Goal: Navigation & Orientation: Find specific page/section

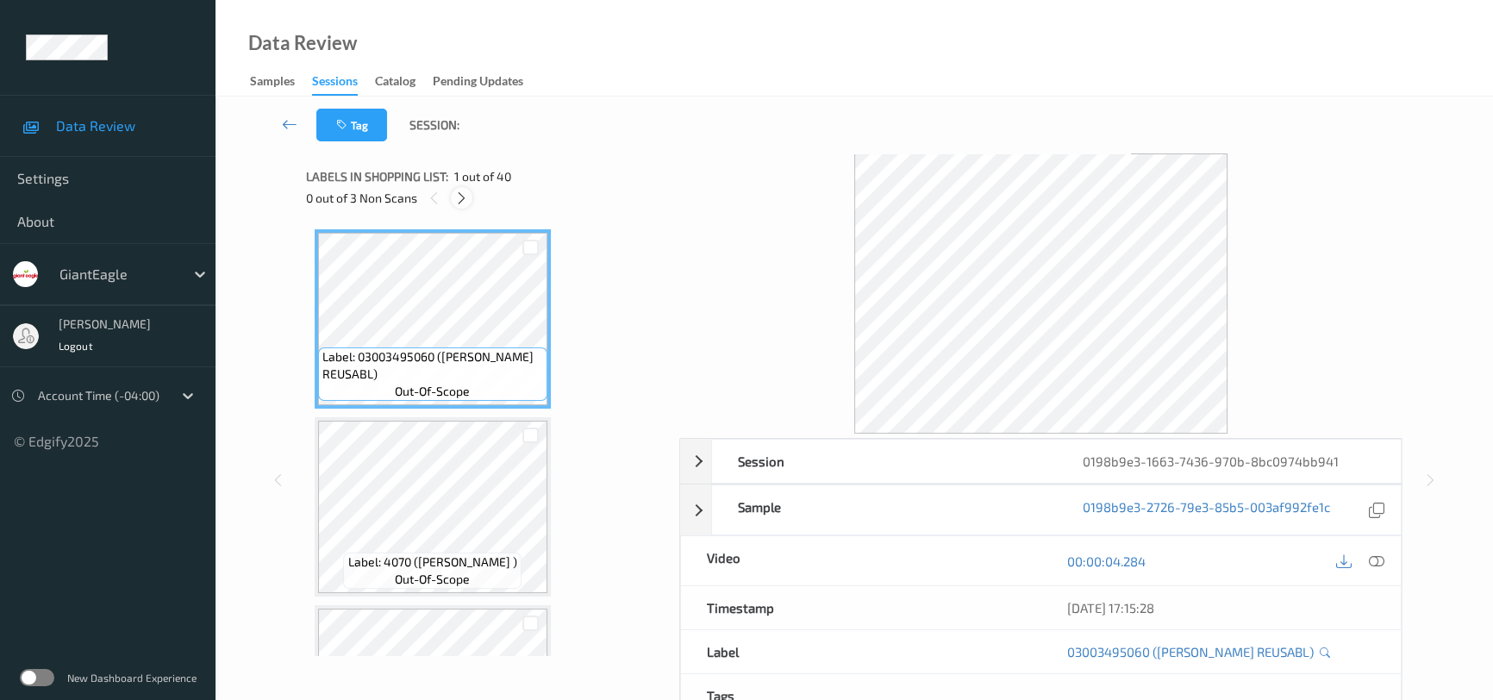
click at [461, 197] on icon at bounding box center [461, 199] width 15 height 16
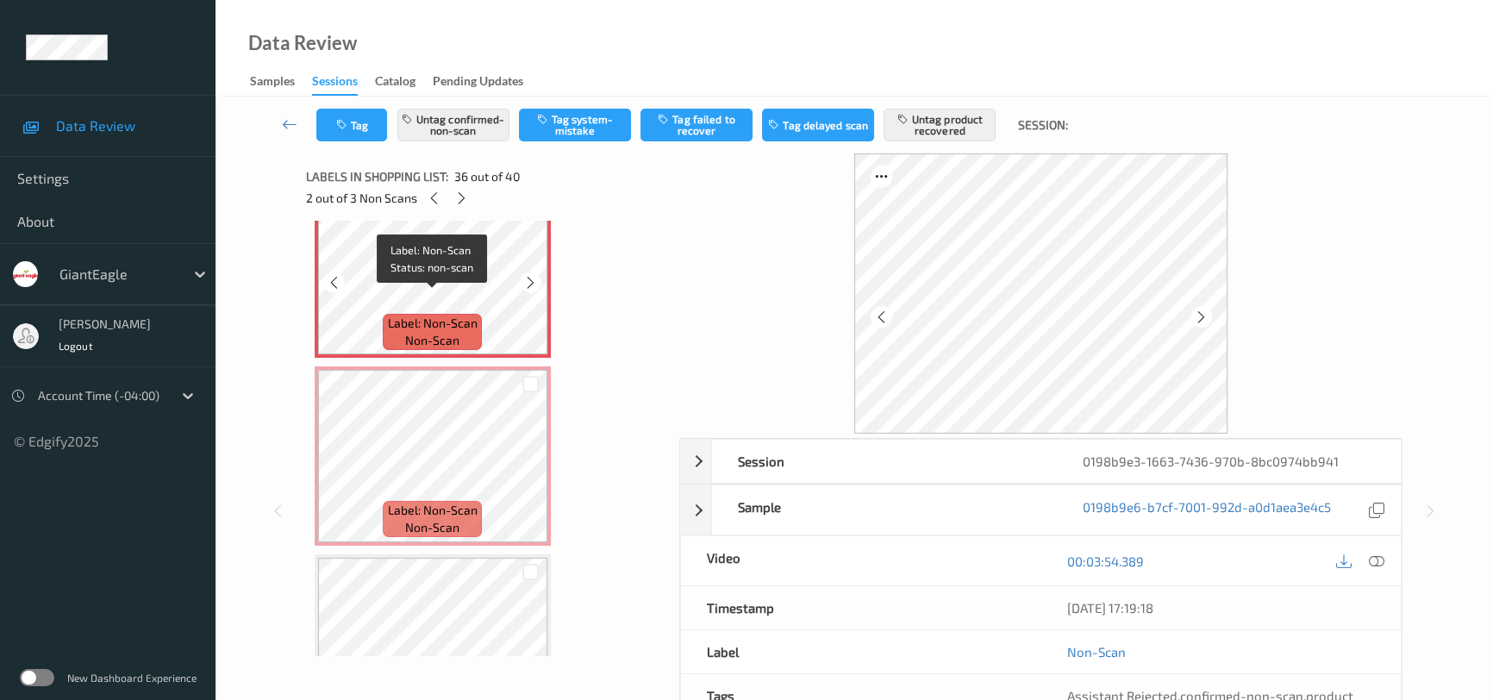
scroll to position [6393, 0]
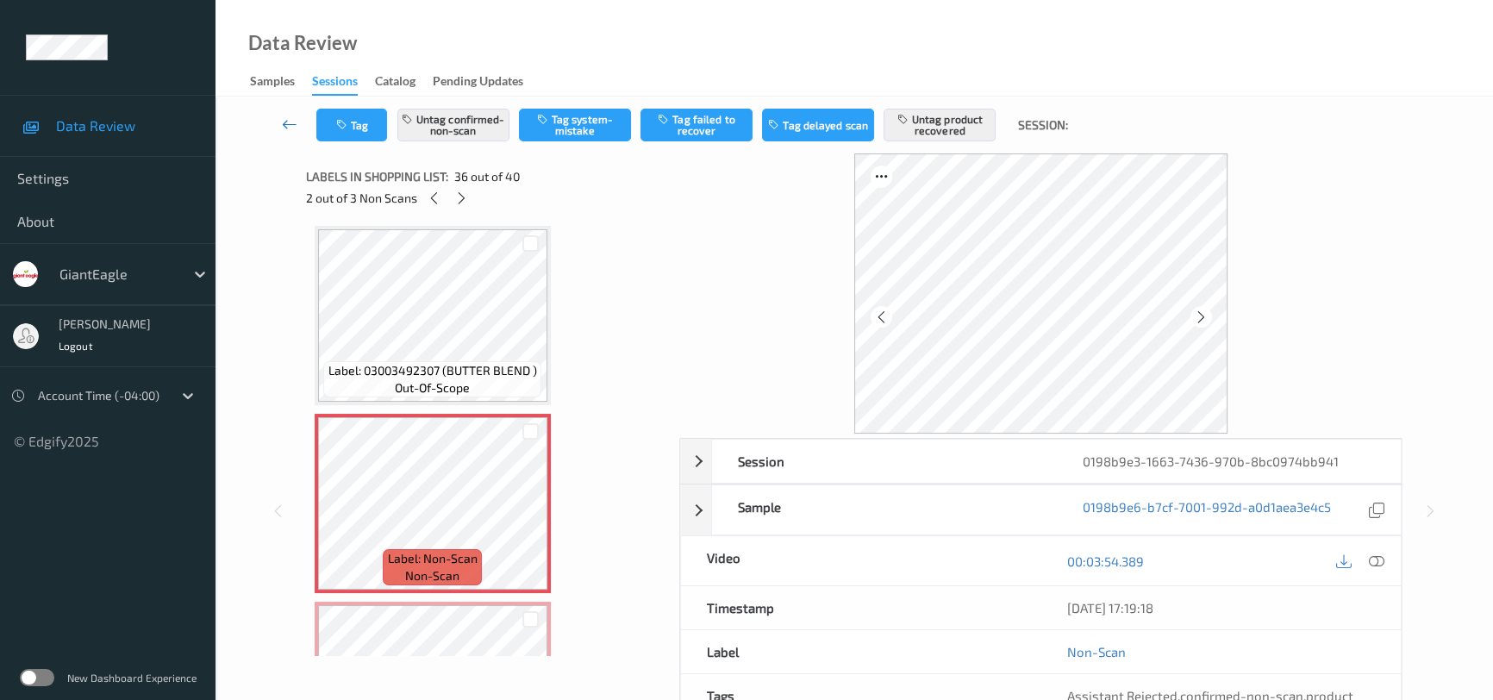
click at [285, 118] on icon at bounding box center [290, 124] width 16 height 17
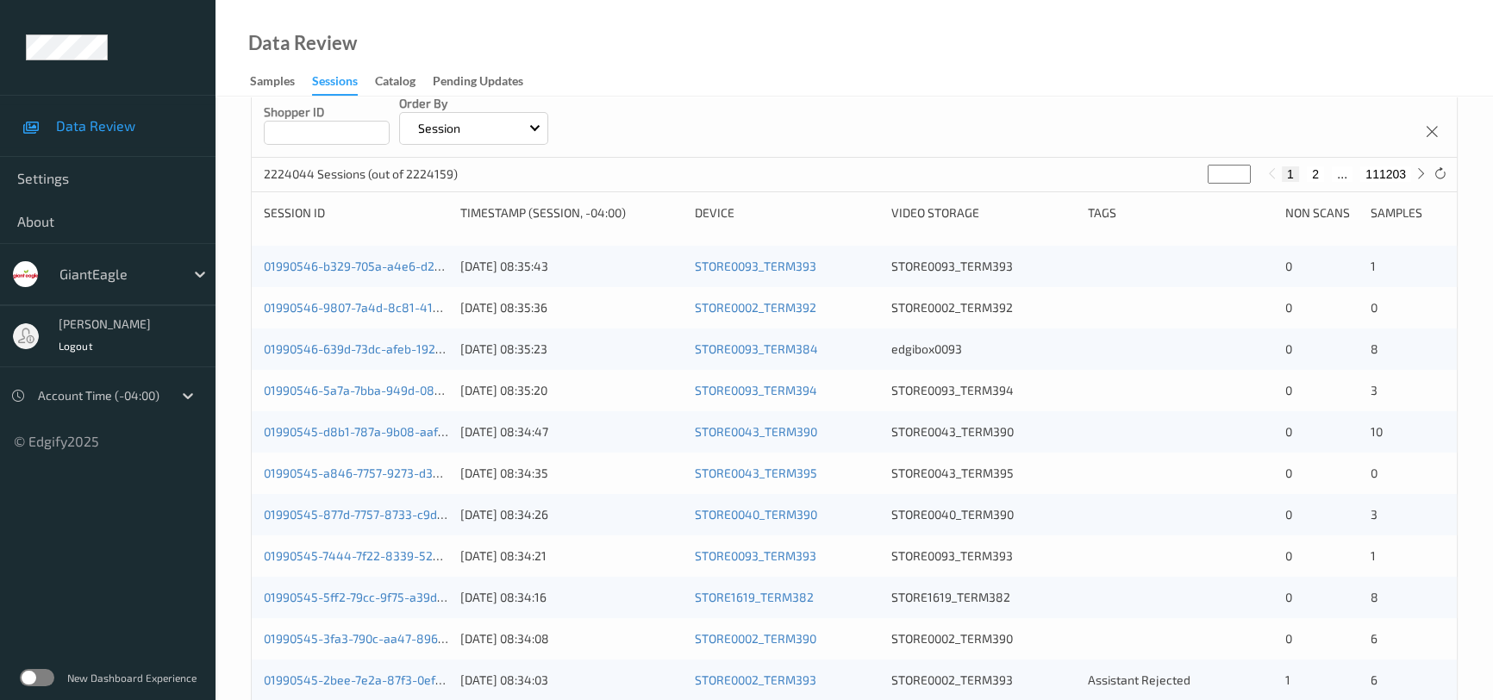
scroll to position [78, 0]
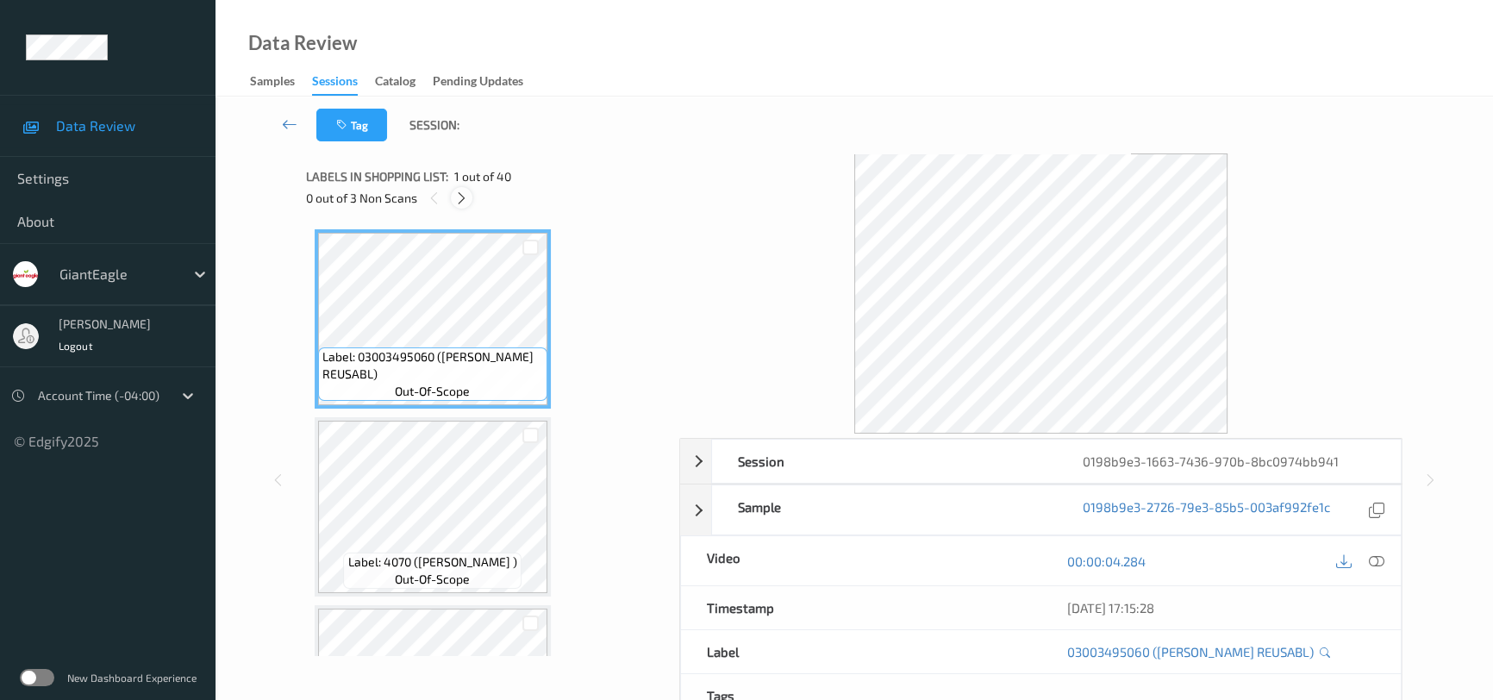
click at [460, 191] on icon at bounding box center [461, 199] width 15 height 16
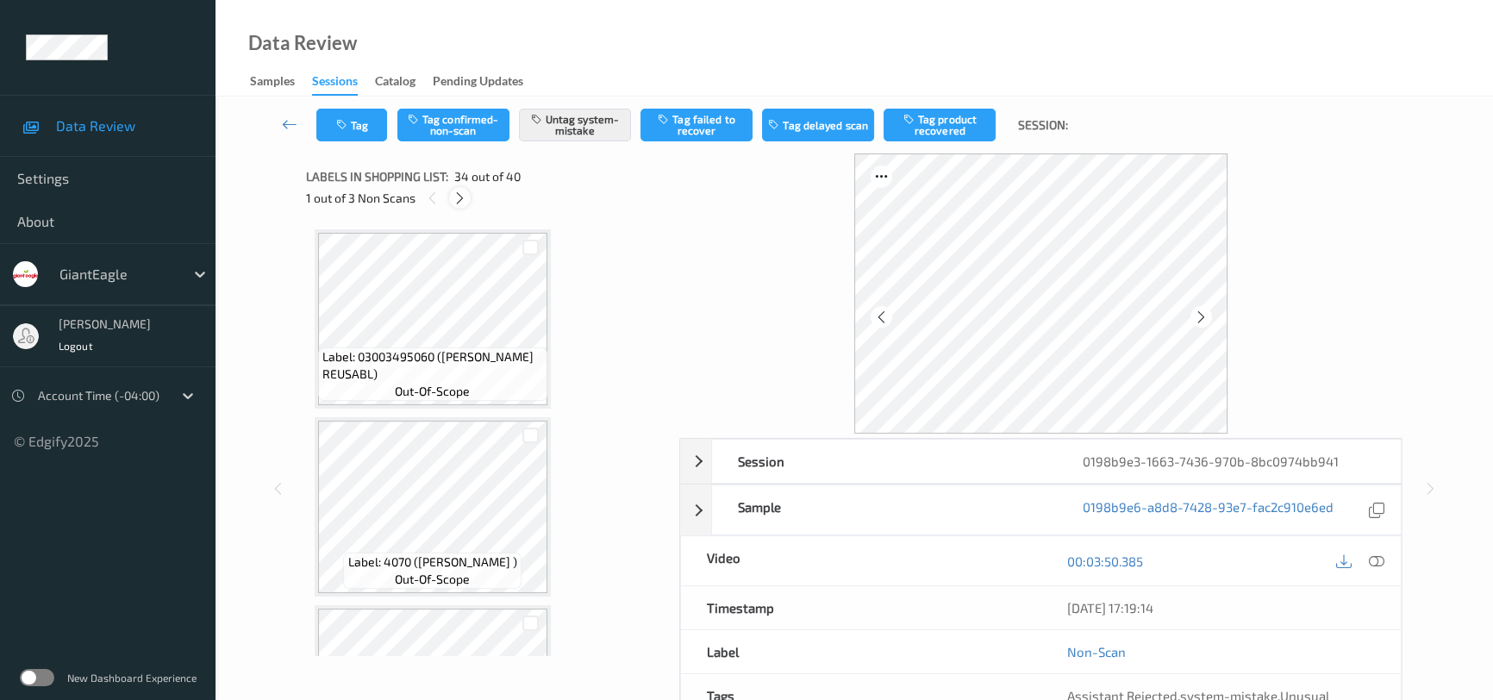
scroll to position [6000, 0]
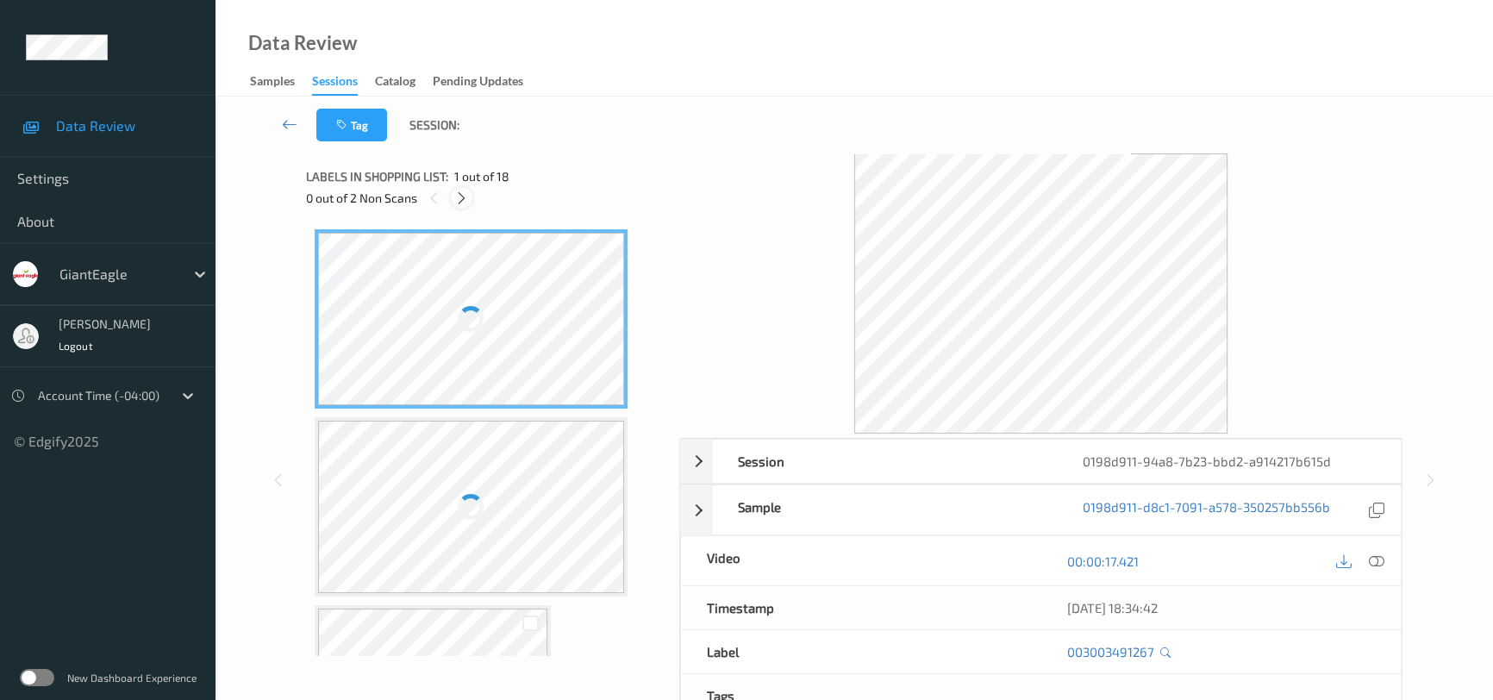
click at [459, 196] on icon at bounding box center [461, 199] width 15 height 16
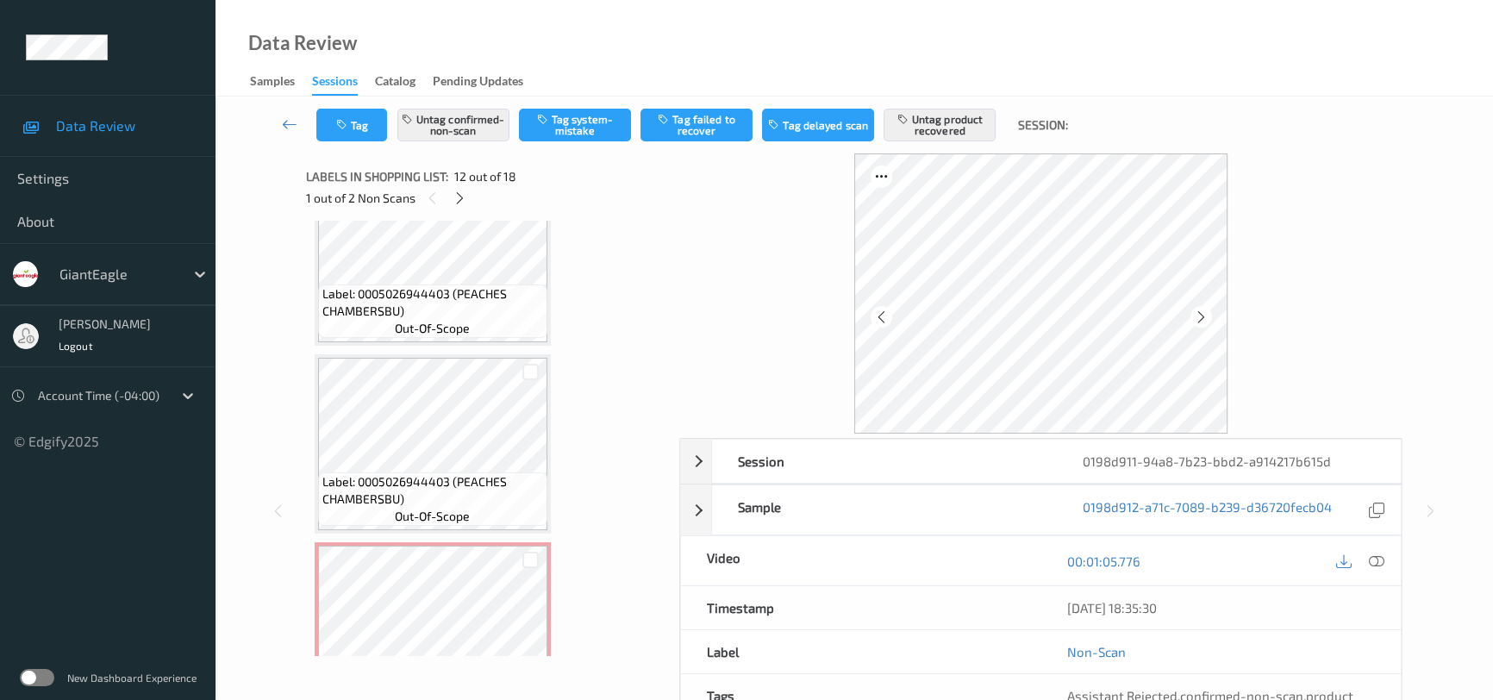
scroll to position [2945, 0]
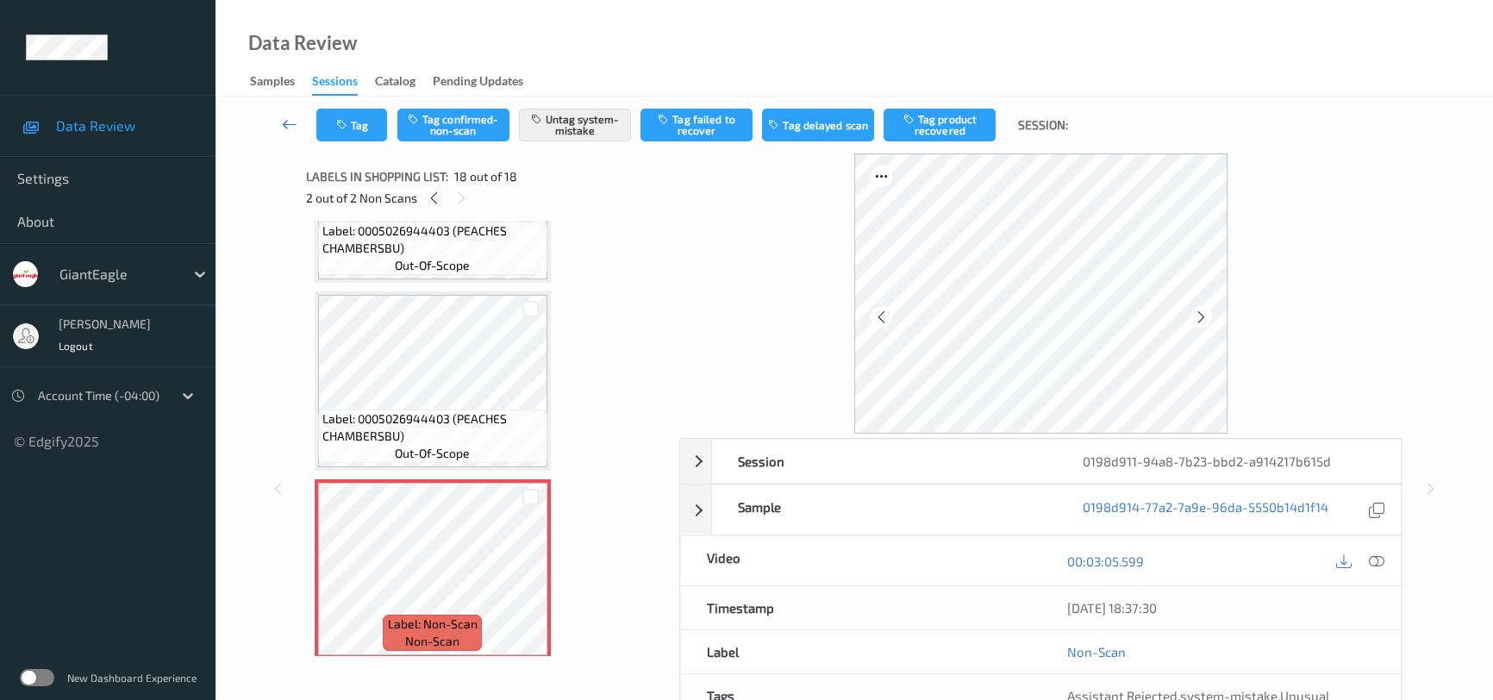
click at [286, 116] on icon at bounding box center [290, 124] width 16 height 17
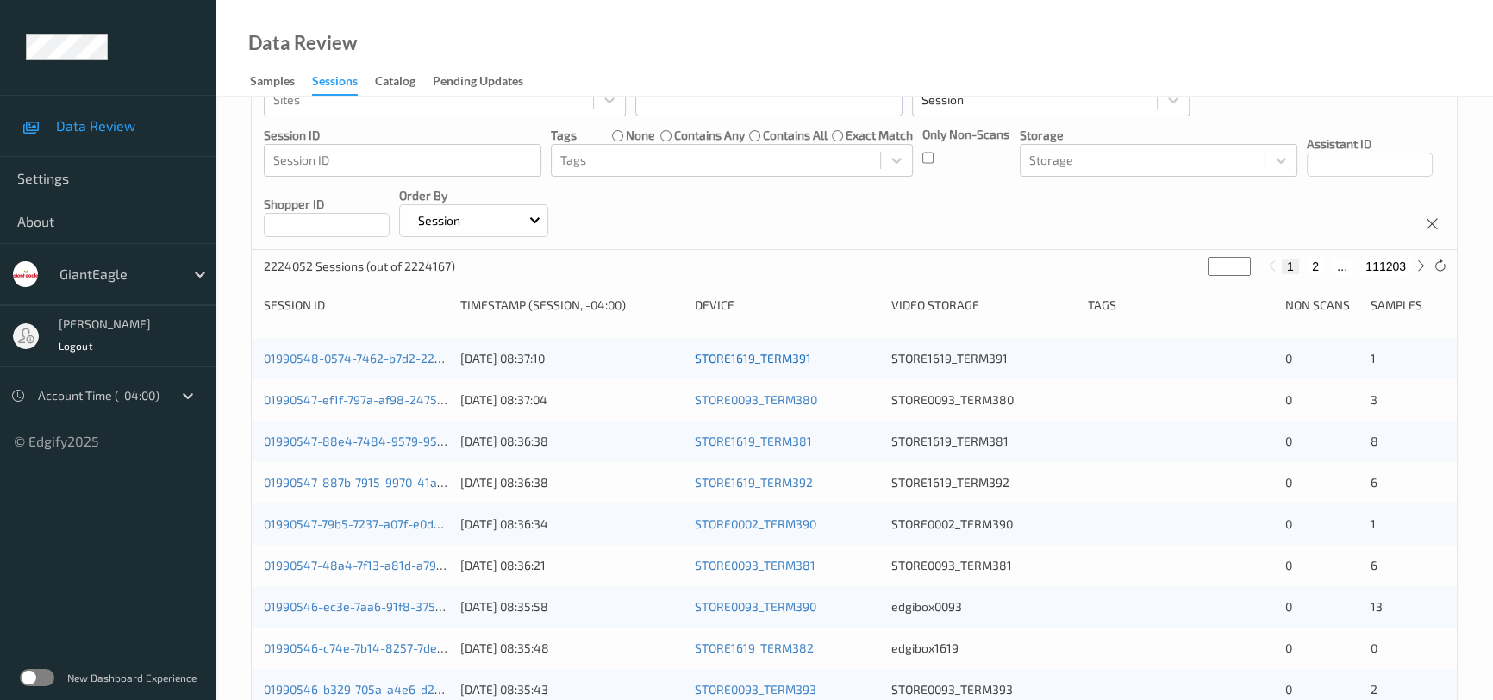
scroll to position [234, 0]
